Goal: Browse casually

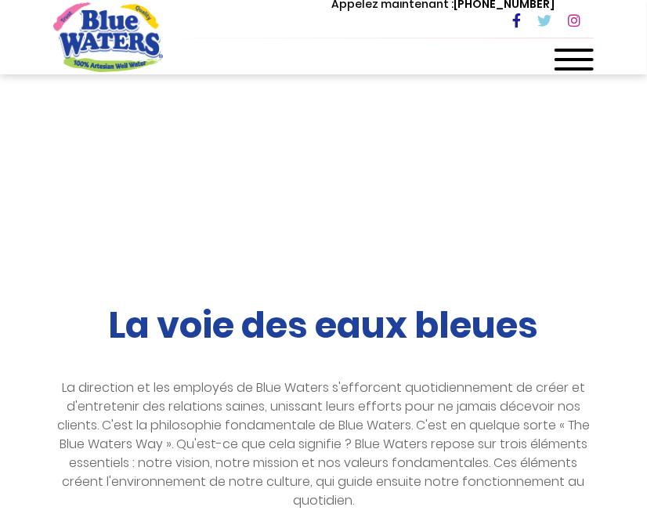
scroll to position [78, 0]
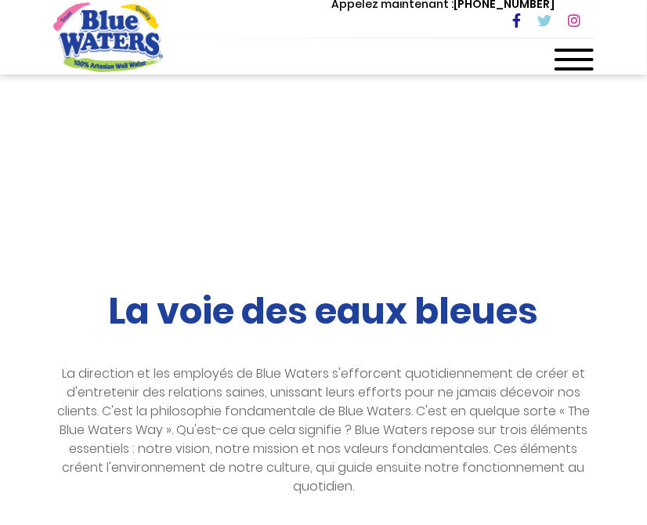
click at [576, 51] on span at bounding box center [574, 50] width 39 height 3
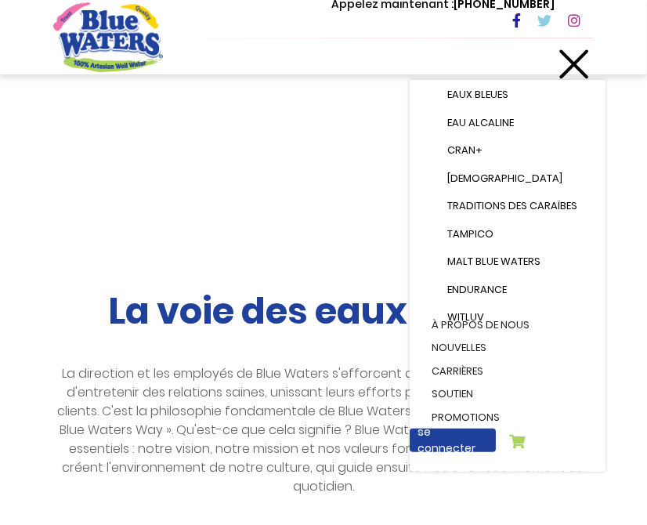
scroll to position [232, 0]
click at [295, 379] on font "La direction et les employés de Blue Waters s'efforcent quotidiennement de crée…" at bounding box center [323, 429] width 533 height 131
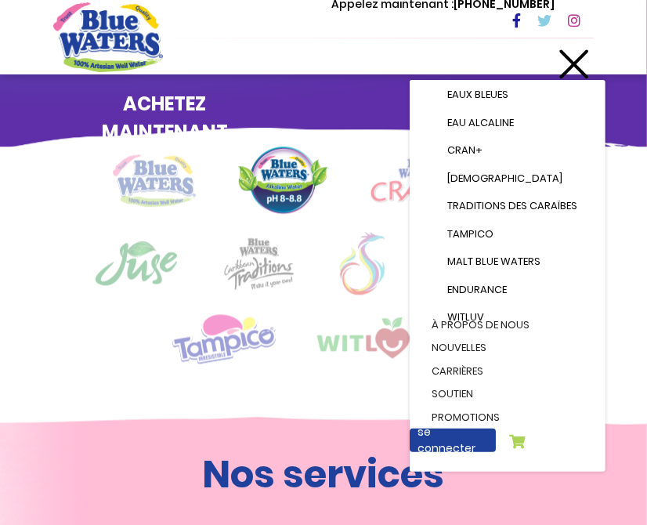
scroll to position [982, 0]
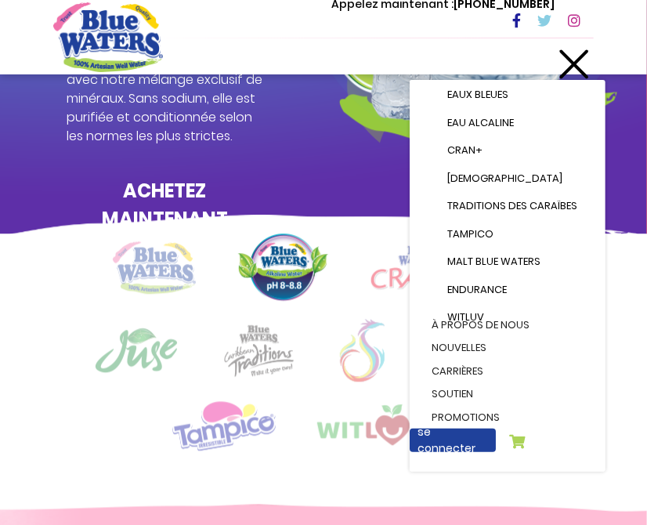
click at [81, 439] on div at bounding box center [323, 349] width 541 height 233
click at [563, 67] on div at bounding box center [574, 64] width 39 height 31
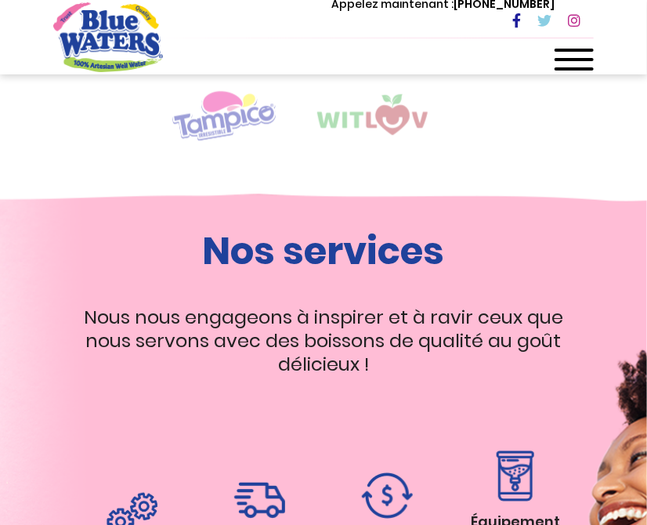
scroll to position [1295, 0]
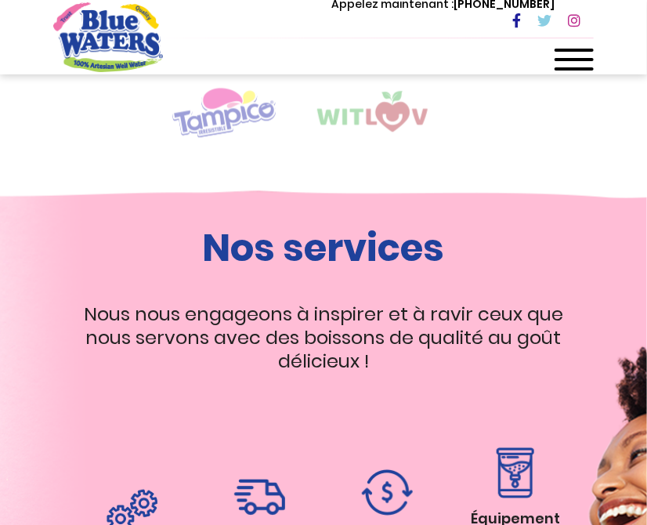
click at [385, 107] on img at bounding box center [384, 111] width 134 height 41
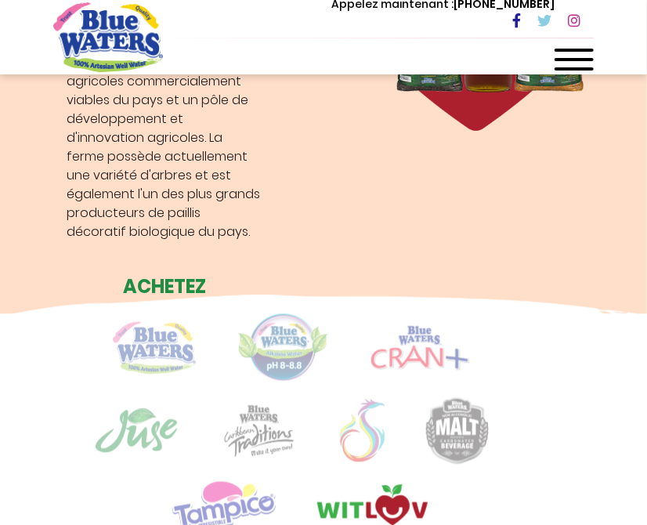
scroll to position [982, 0]
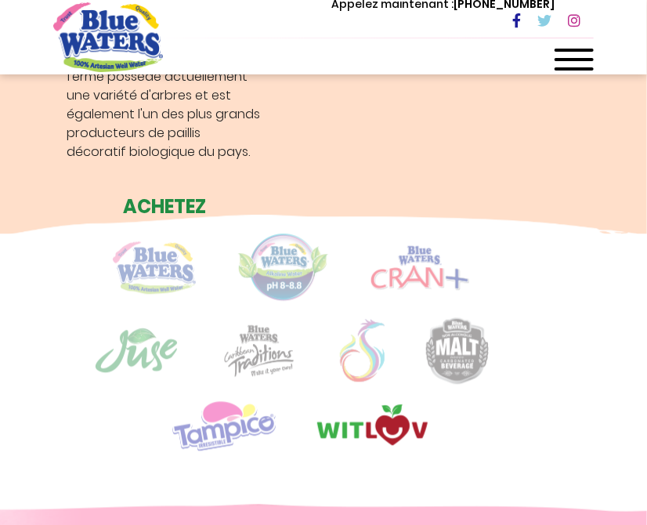
click at [147, 366] on img at bounding box center [136, 350] width 85 height 47
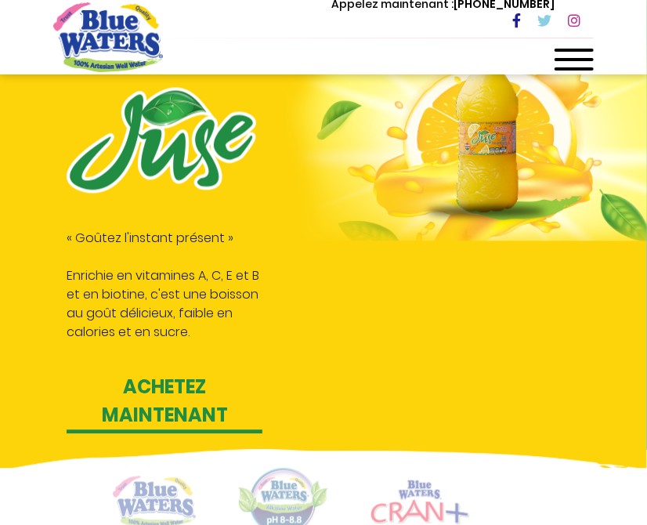
scroll to position [903, 0]
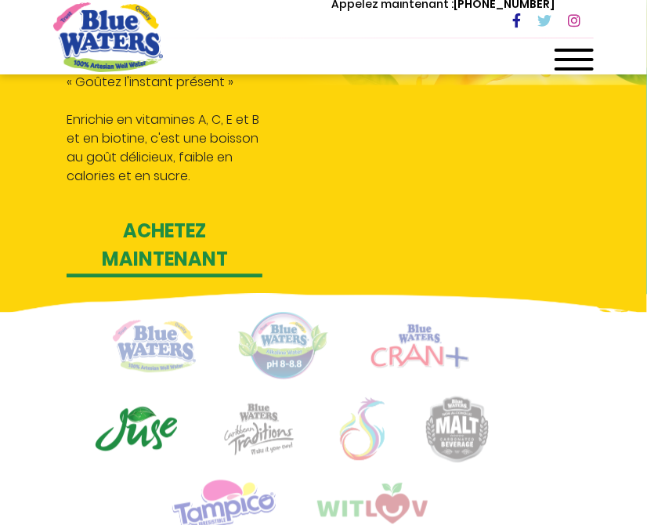
click at [371, 431] on img at bounding box center [362, 428] width 45 height 63
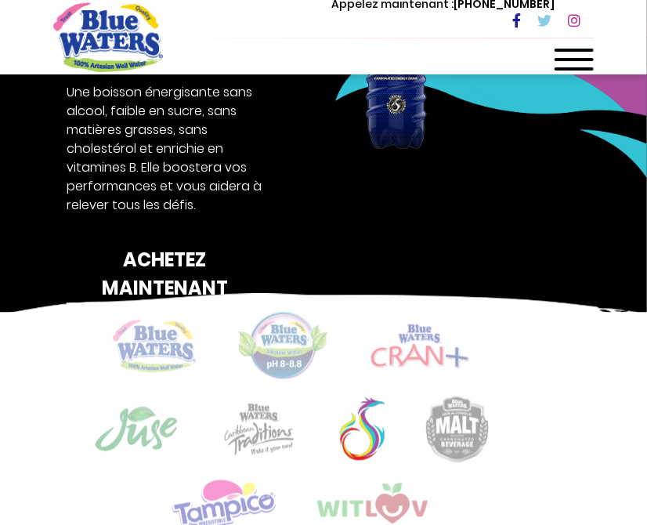
click at [266, 427] on img at bounding box center [259, 429] width 78 height 54
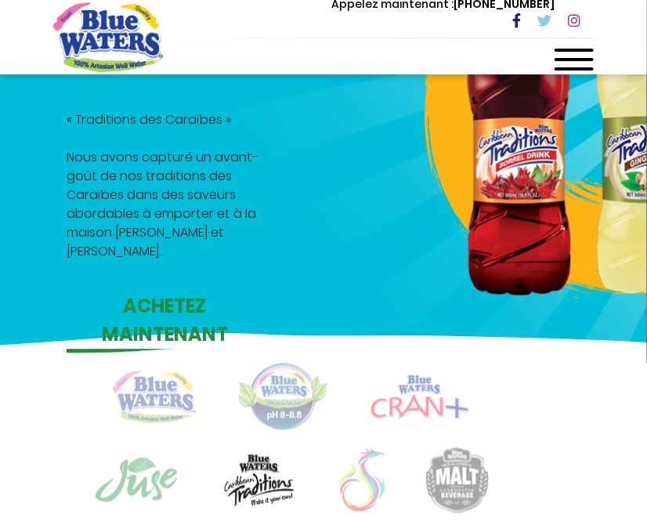
scroll to position [825, 0]
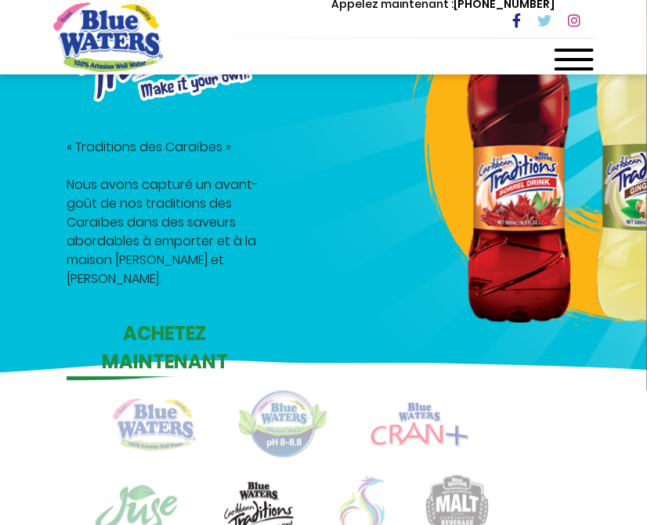
click at [292, 441] on img at bounding box center [283, 424] width 92 height 68
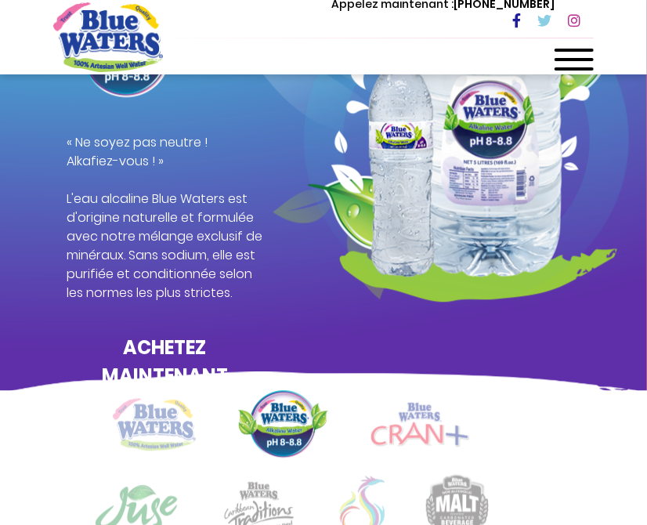
click at [384, 430] on img at bounding box center [420, 424] width 99 height 45
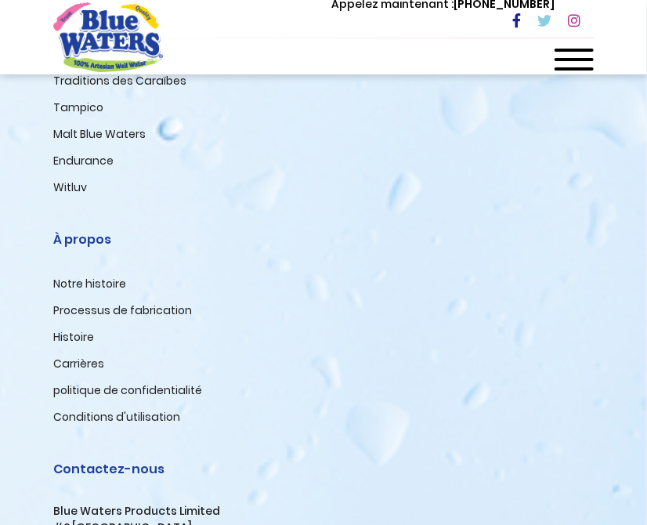
scroll to position [3673, 0]
